Goal: Task Accomplishment & Management: Manage account settings

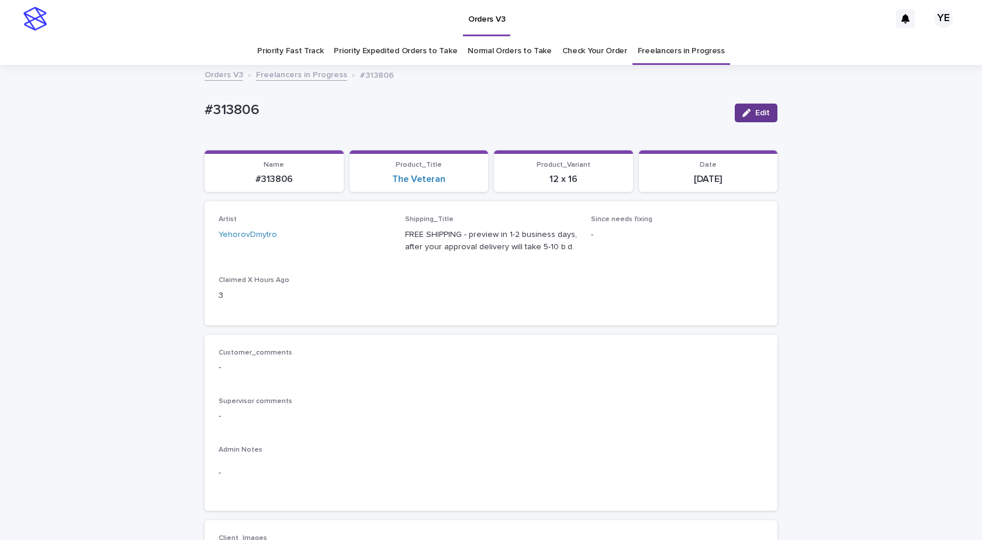
click at [751, 109] on button "Edit" at bounding box center [756, 112] width 43 height 19
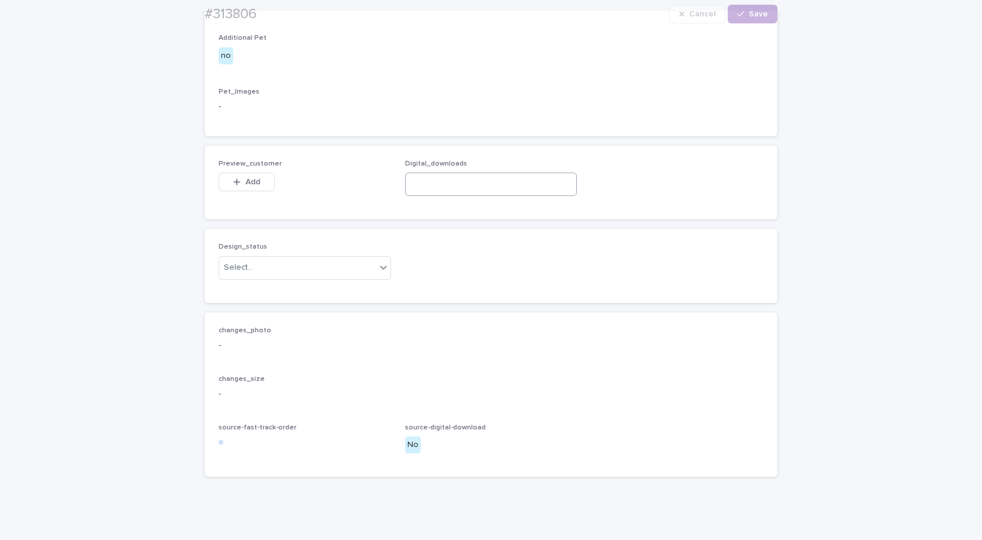
scroll to position [702, 0]
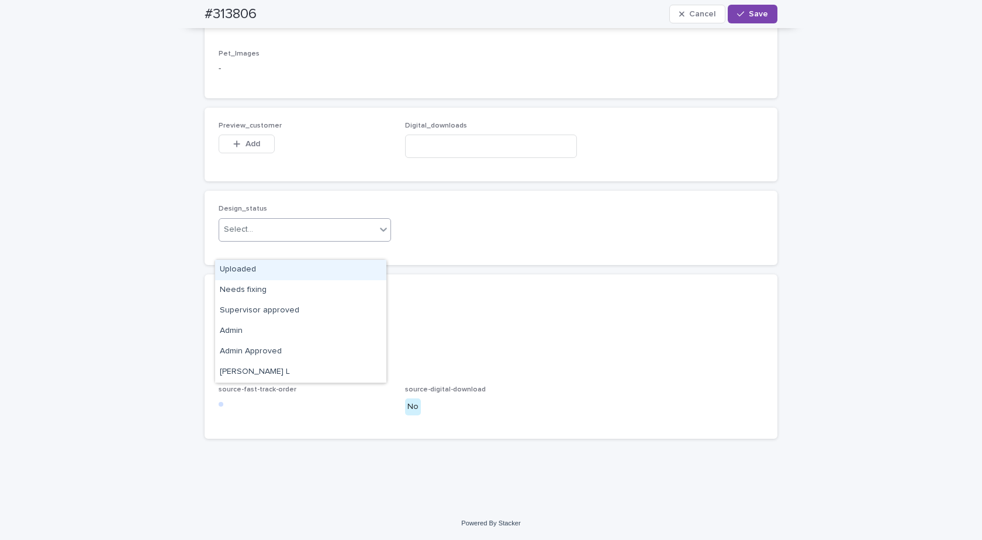
click at [255, 239] on div "Select..." at bounding box center [297, 229] width 157 height 19
click at [233, 270] on div "Uploaded" at bounding box center [300, 270] width 171 height 20
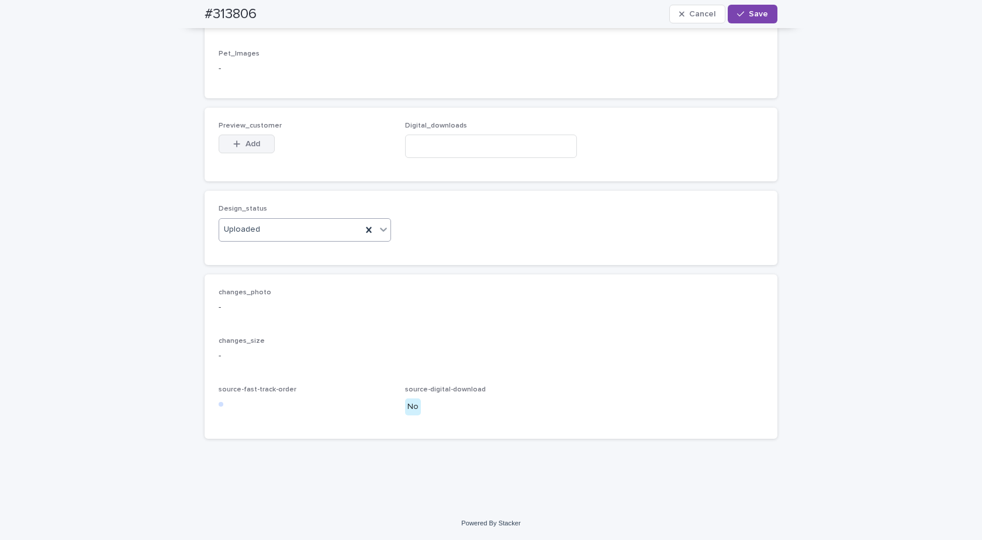
click at [237, 148] on div "button" at bounding box center [239, 144] width 12 height 8
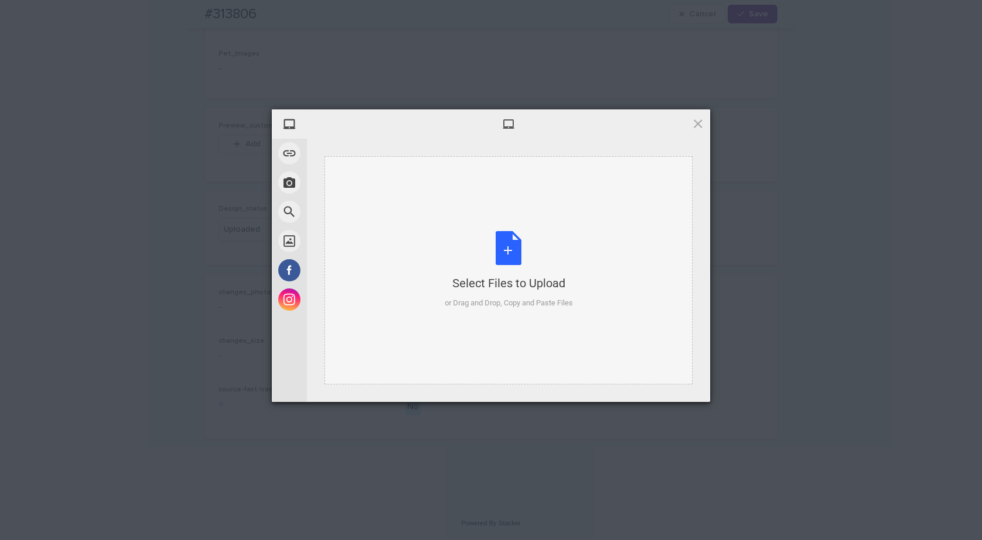
click at [517, 261] on div "Select Files to Upload or Drag and Drop, Copy and Paste Files" at bounding box center [509, 270] width 128 height 78
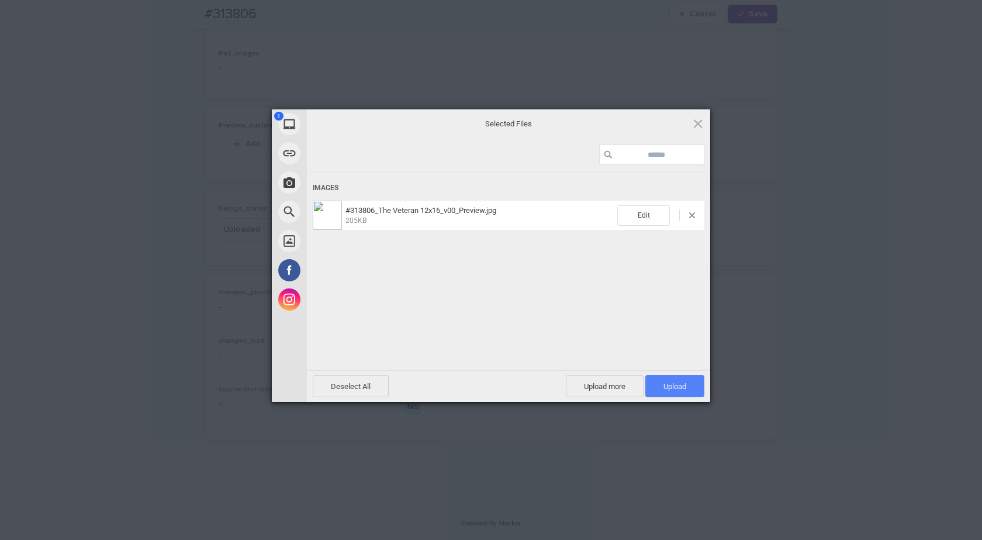
click at [672, 387] on span "Upload 1" at bounding box center [675, 386] width 23 height 9
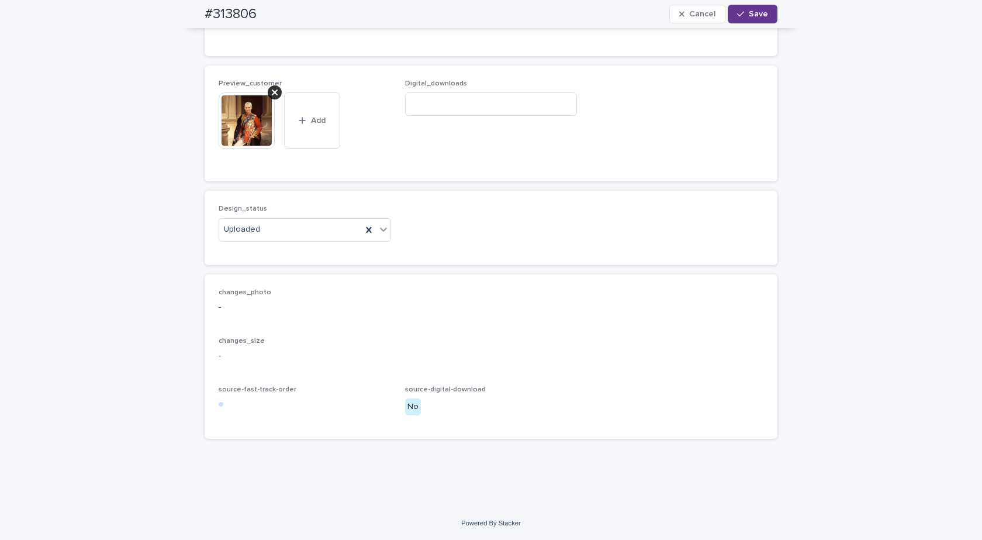
click at [742, 14] on div "button" at bounding box center [743, 14] width 12 height 8
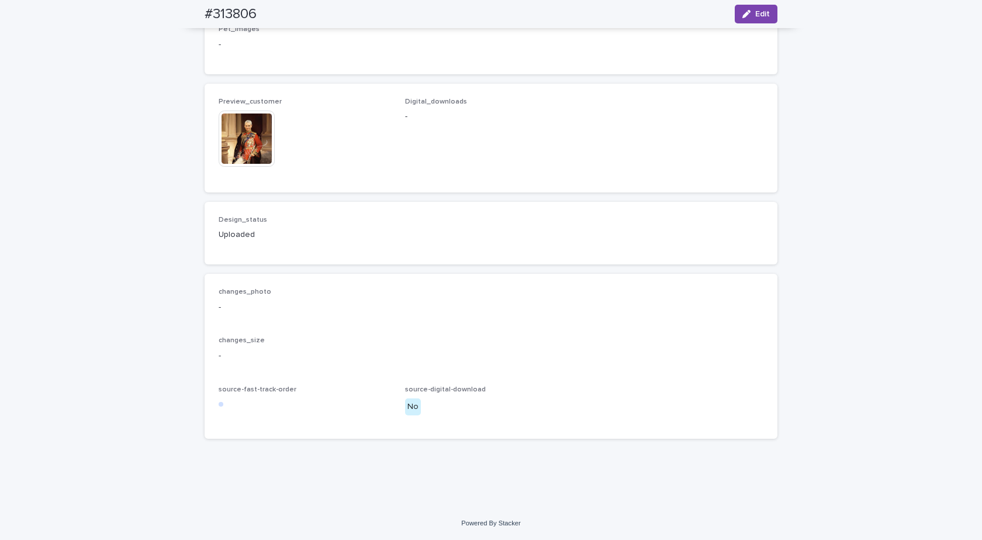
click at [251, 167] on img at bounding box center [247, 138] width 56 height 56
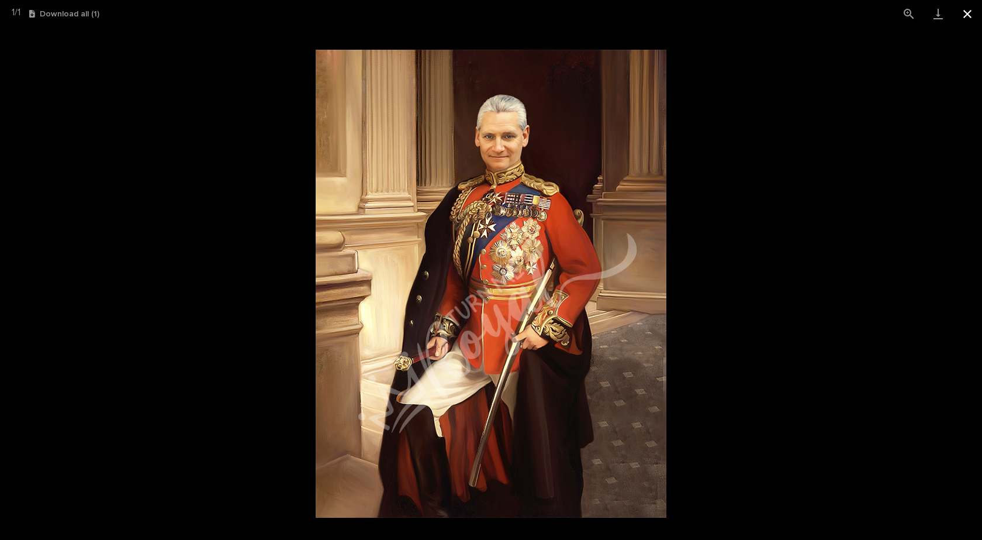
click at [970, 16] on button "Close gallery" at bounding box center [967, 13] width 29 height 27
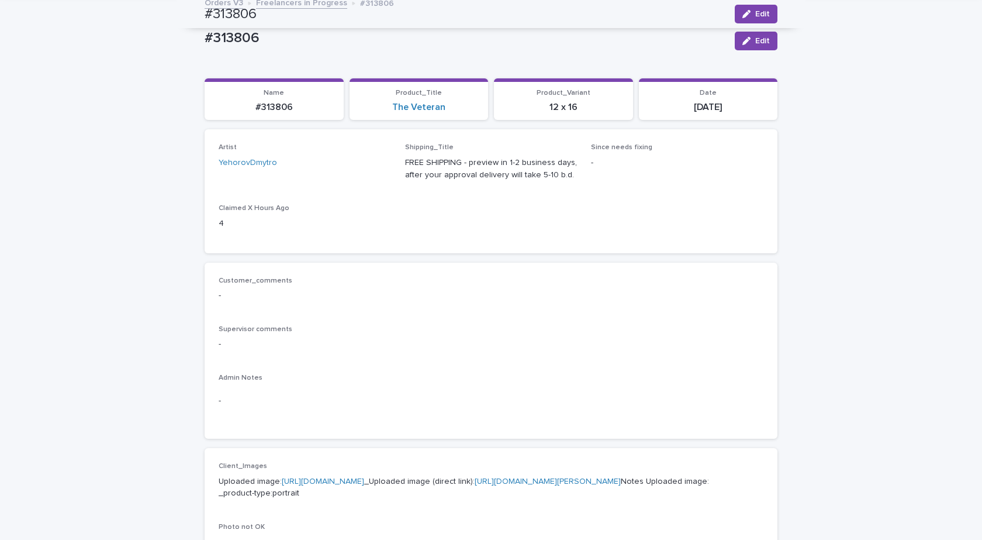
scroll to position [0, 0]
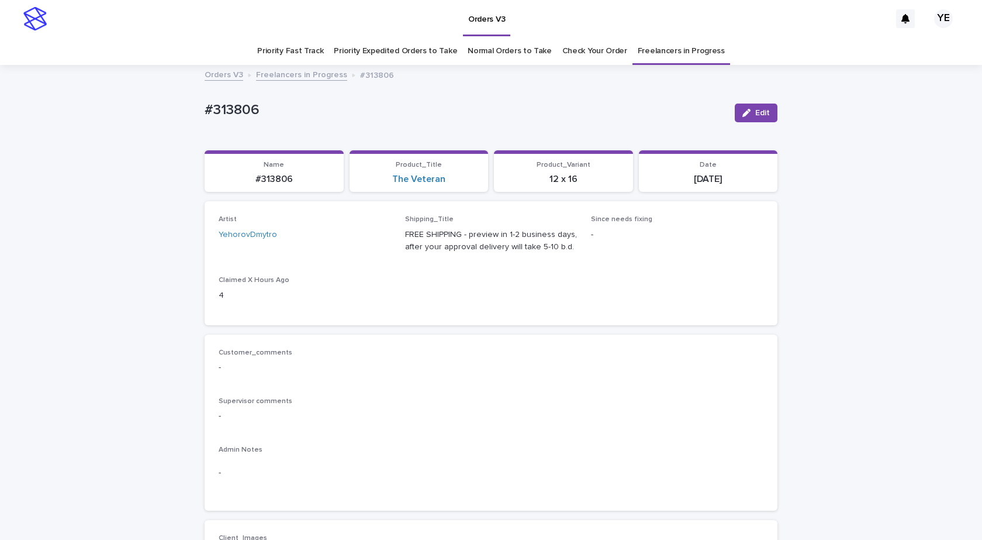
click at [300, 77] on link "Freelancers in Progress" at bounding box center [301, 73] width 91 height 13
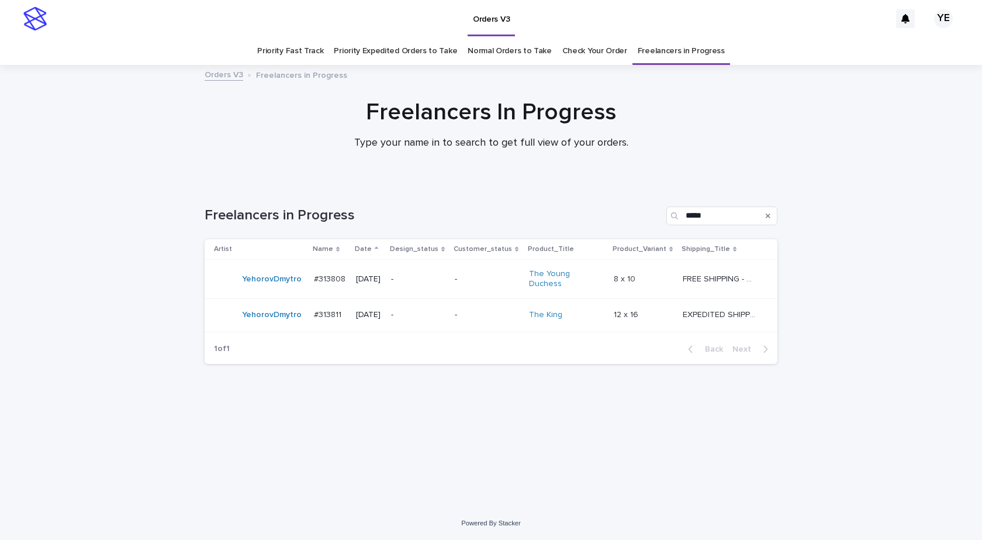
click at [261, 285] on div "YehorovDmytro" at bounding box center [272, 278] width 60 height 19
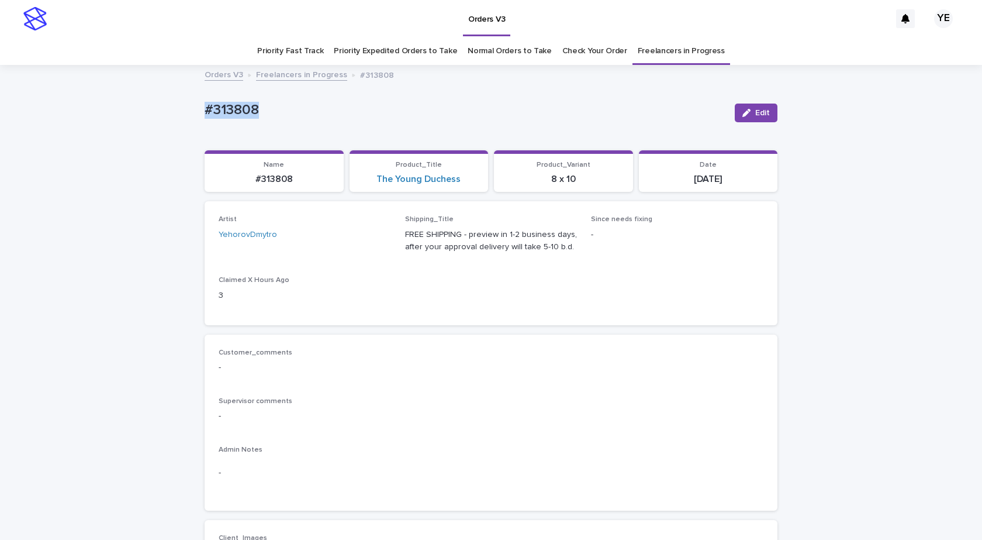
drag, startPoint x: 223, startPoint y: 92, endPoint x: 146, endPoint y: 133, distance: 87.6
copy p "#313808"
